Goal: Communication & Community: Answer question/provide support

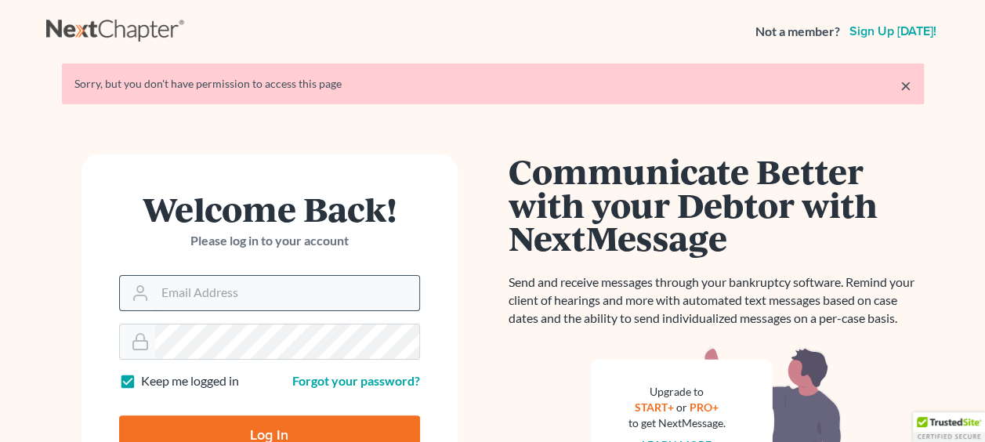
click at [240, 281] on input "Email Address" at bounding box center [287, 293] width 264 height 34
type input "[EMAIL_ADDRESS][DOMAIN_NAME]"
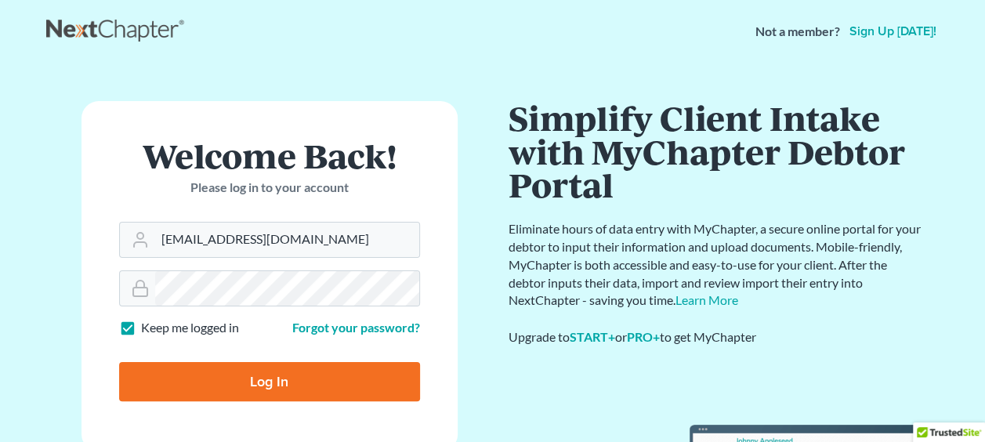
click at [205, 375] on input "Log In" at bounding box center [269, 381] width 301 height 39
type input "Thinking..."
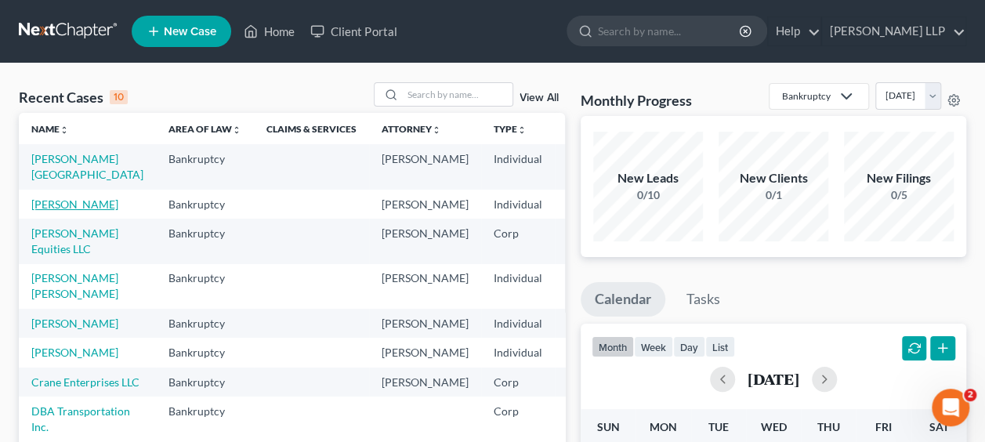
click at [44, 197] on link "[PERSON_NAME]" at bounding box center [74, 203] width 87 height 13
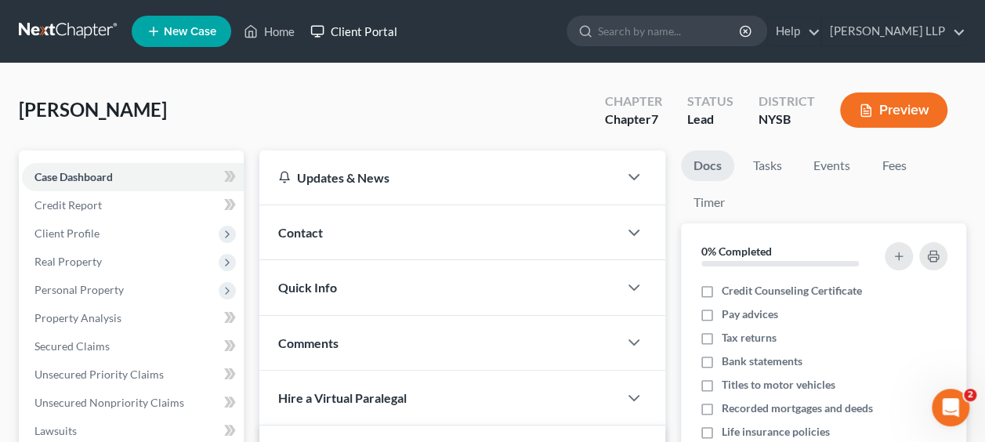
click at [375, 31] on link "Client Portal" at bounding box center [353, 31] width 102 height 28
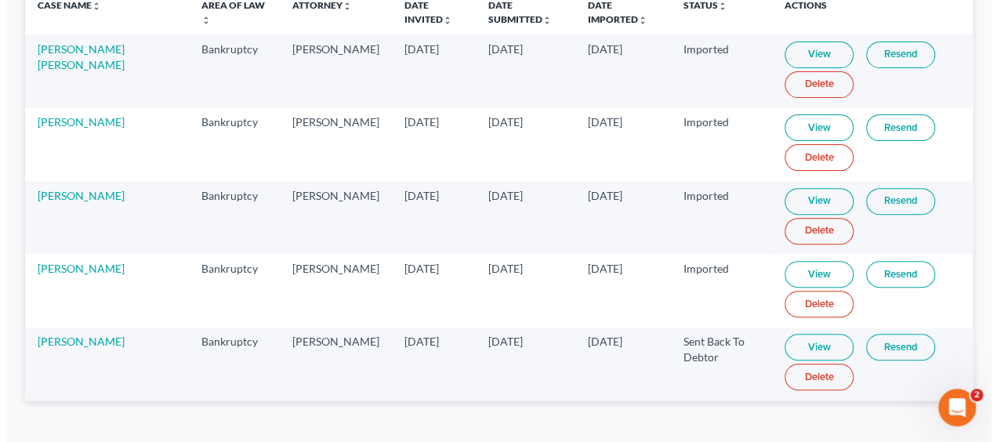
scroll to position [190, 0]
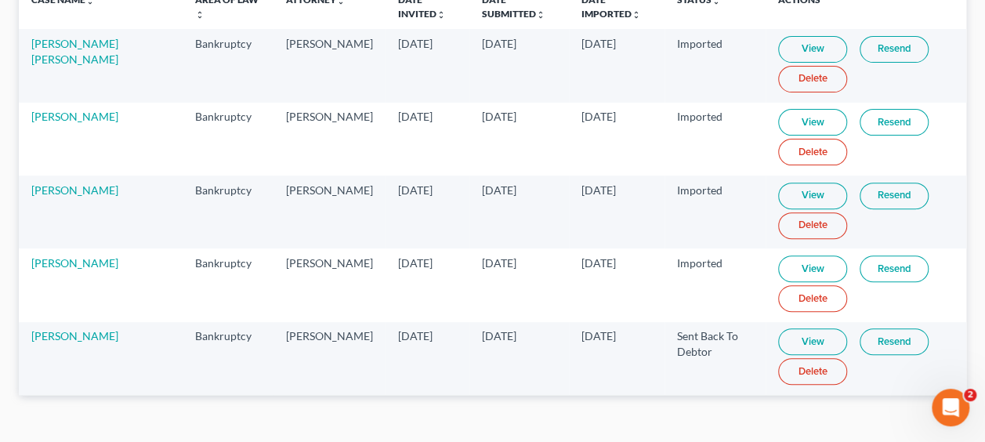
click at [863, 334] on link "Resend" at bounding box center [894, 341] width 69 height 27
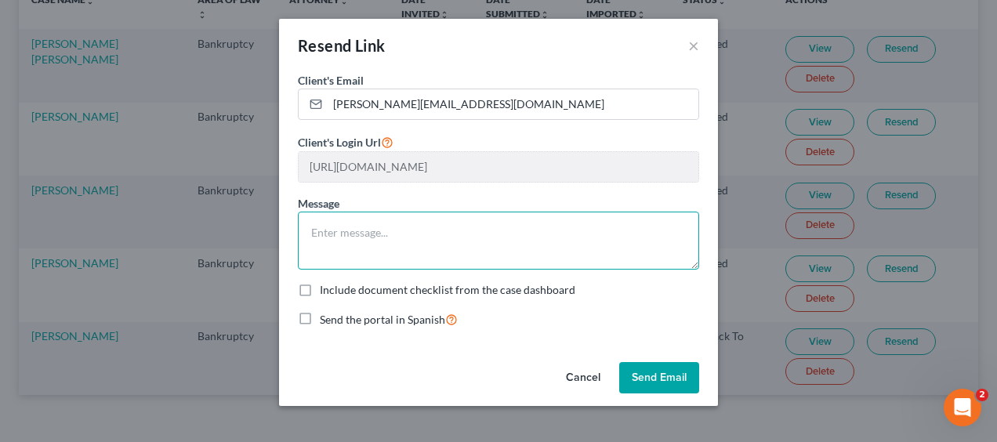
click at [349, 238] on textarea at bounding box center [498, 241] width 401 height 58
click at [349, 238] on textarea "Hi" at bounding box center [498, 241] width 401 height 58
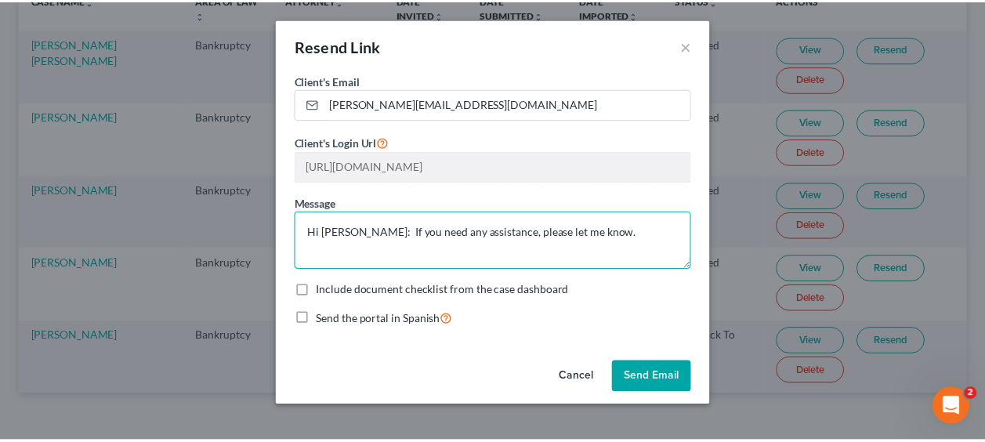
scroll to position [3, 0]
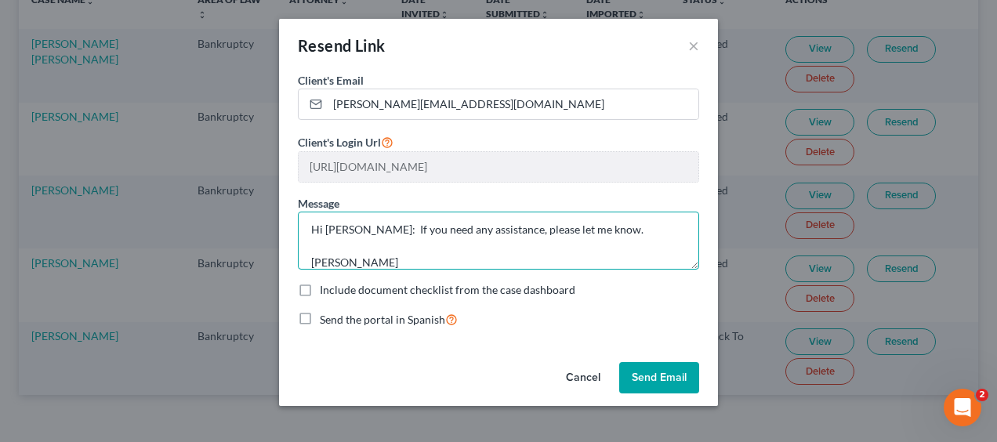
type textarea "Hi [PERSON_NAME]: If you need any assistance, please let me know. [PERSON_NAME]"
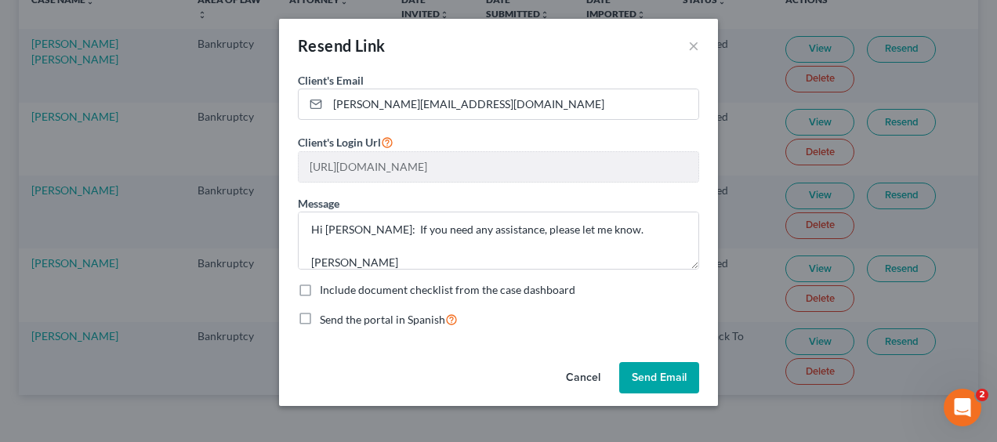
click at [320, 284] on label "Include document checklist from the case dashboard" at bounding box center [447, 290] width 255 height 16
click at [326, 284] on input "Include document checklist from the case dashboard" at bounding box center [331, 287] width 10 height 10
checkbox input "true"
click at [649, 374] on button "Send Email" at bounding box center [659, 377] width 80 height 31
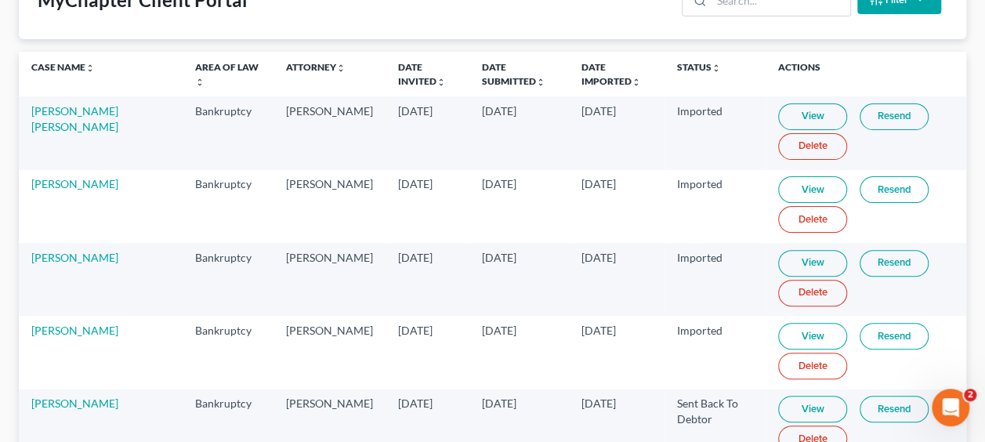
scroll to position [120, 0]
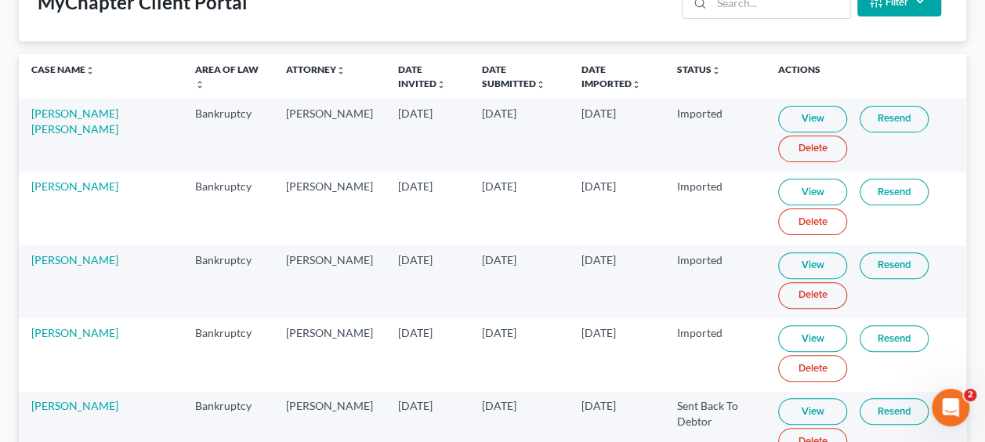
click at [983, 92] on div "MyChapter Client Portal Filter Status Filter... Invited In Progress Ready To Re…" at bounding box center [492, 226] width 985 height 565
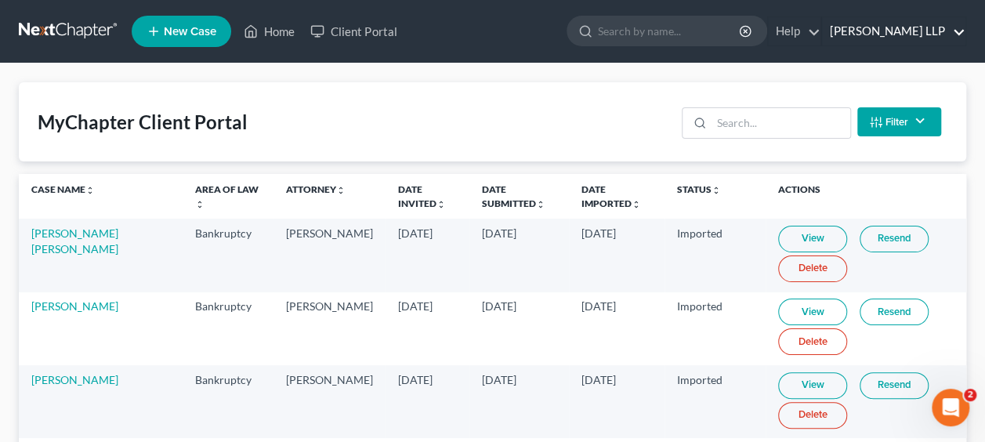
click at [957, 30] on link "[PERSON_NAME] LLP" at bounding box center [893, 31] width 143 height 28
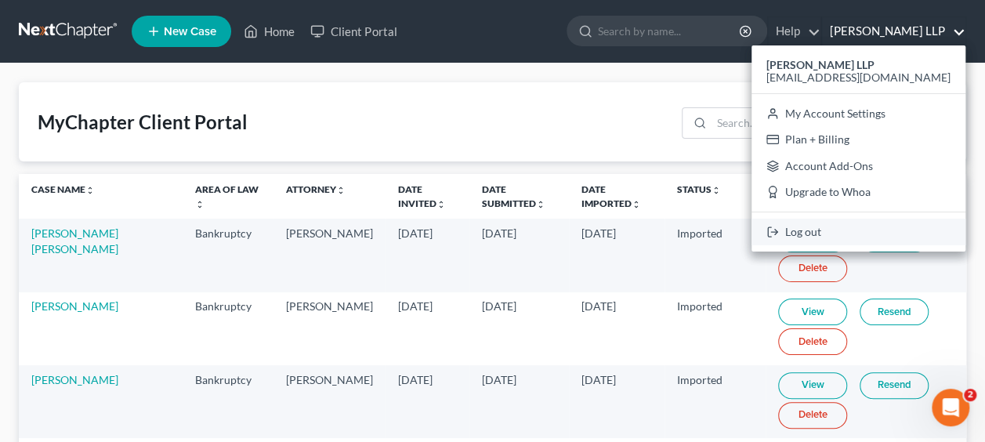
click at [864, 225] on link "Log out" at bounding box center [858, 232] width 214 height 27
